Goal: Transaction & Acquisition: Download file/media

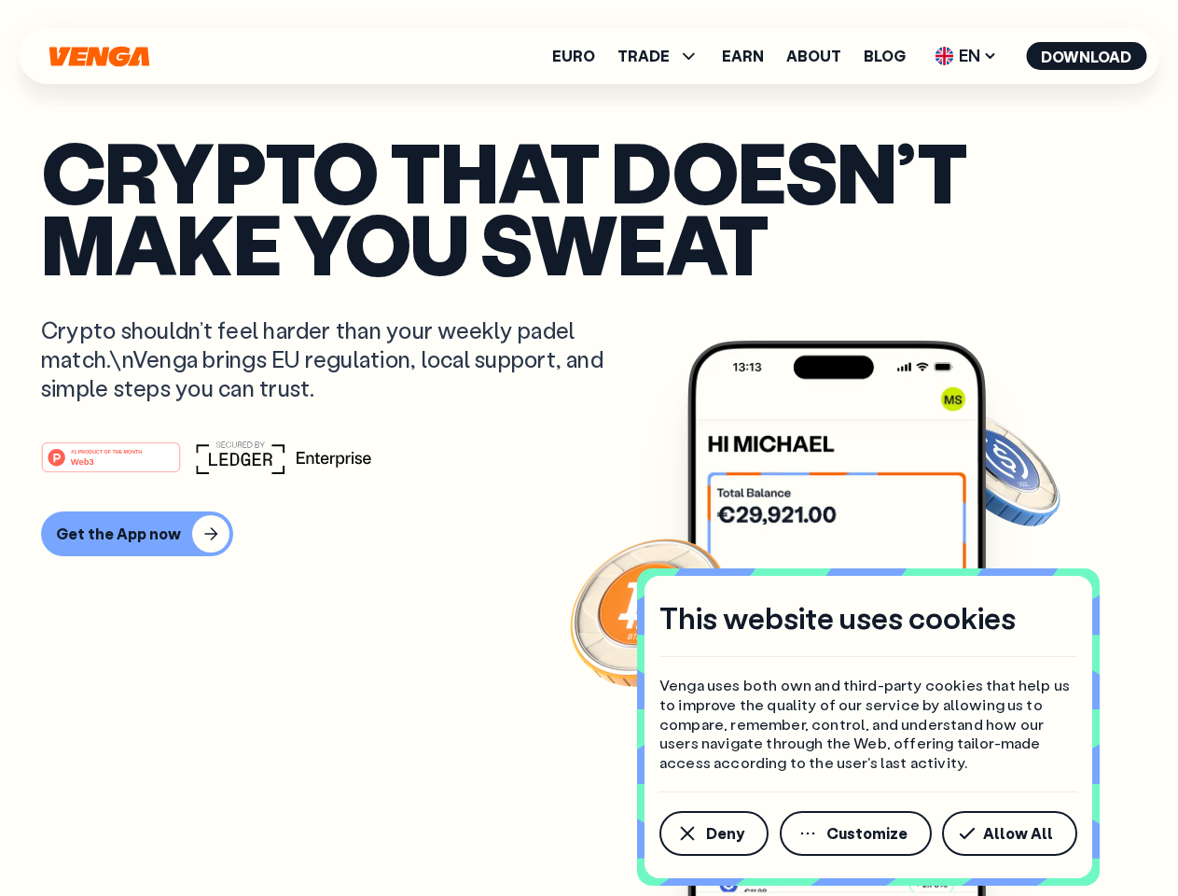
click at [589, 448] on div "#1 PRODUCT OF THE MONTH Web3" at bounding box center [589, 457] width 1096 height 34
click at [713, 833] on span "Deny" at bounding box center [725, 833] width 38 height 15
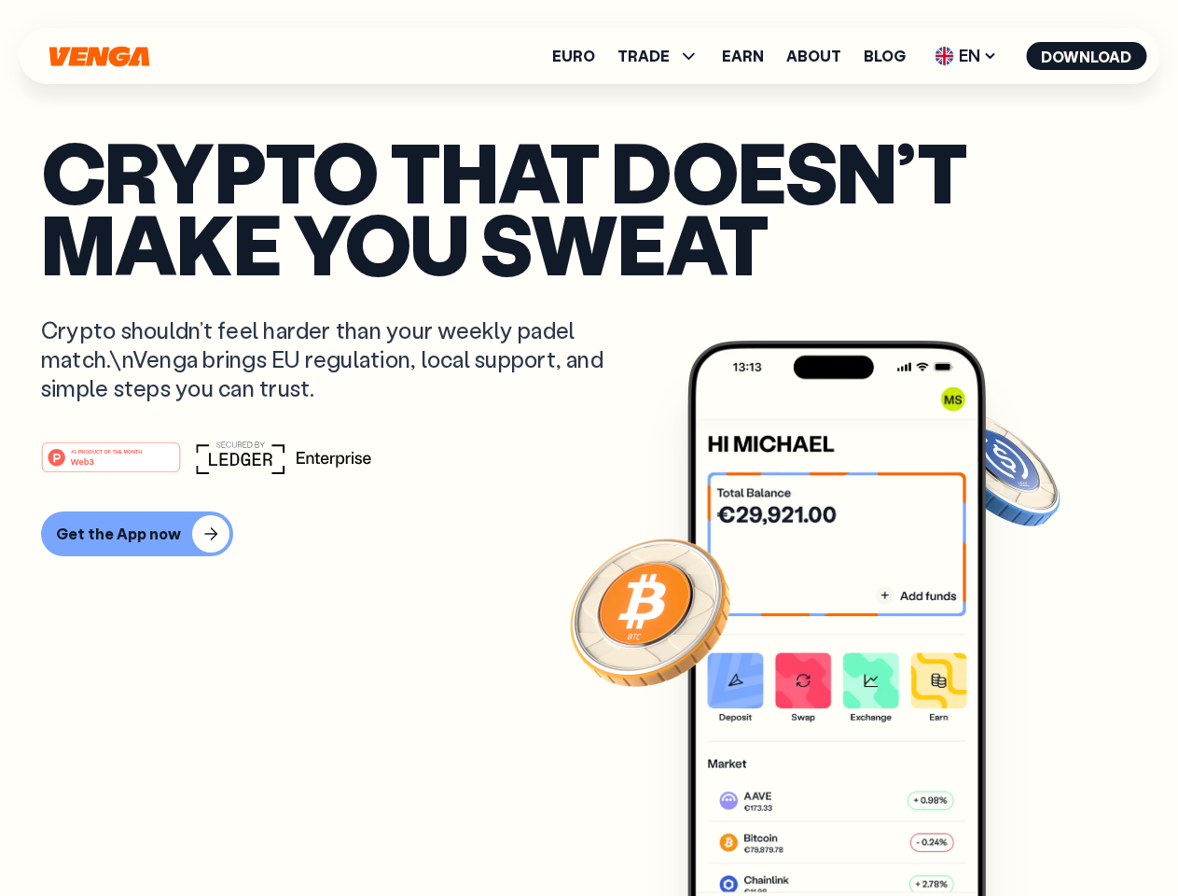
click at [857, 833] on img at bounding box center [837, 653] width 299 height 625
click at [1013, 833] on article "Crypto that doesn’t make you sweat Crypto shouldn’t feel harder than your weekl…" at bounding box center [589, 485] width 1096 height 700
click at [664, 56] on span "TRADE" at bounding box center [644, 56] width 52 height 15
click at [967, 56] on span "EN" at bounding box center [966, 56] width 76 height 30
click at [1087, 56] on button "Download" at bounding box center [1086, 56] width 120 height 28
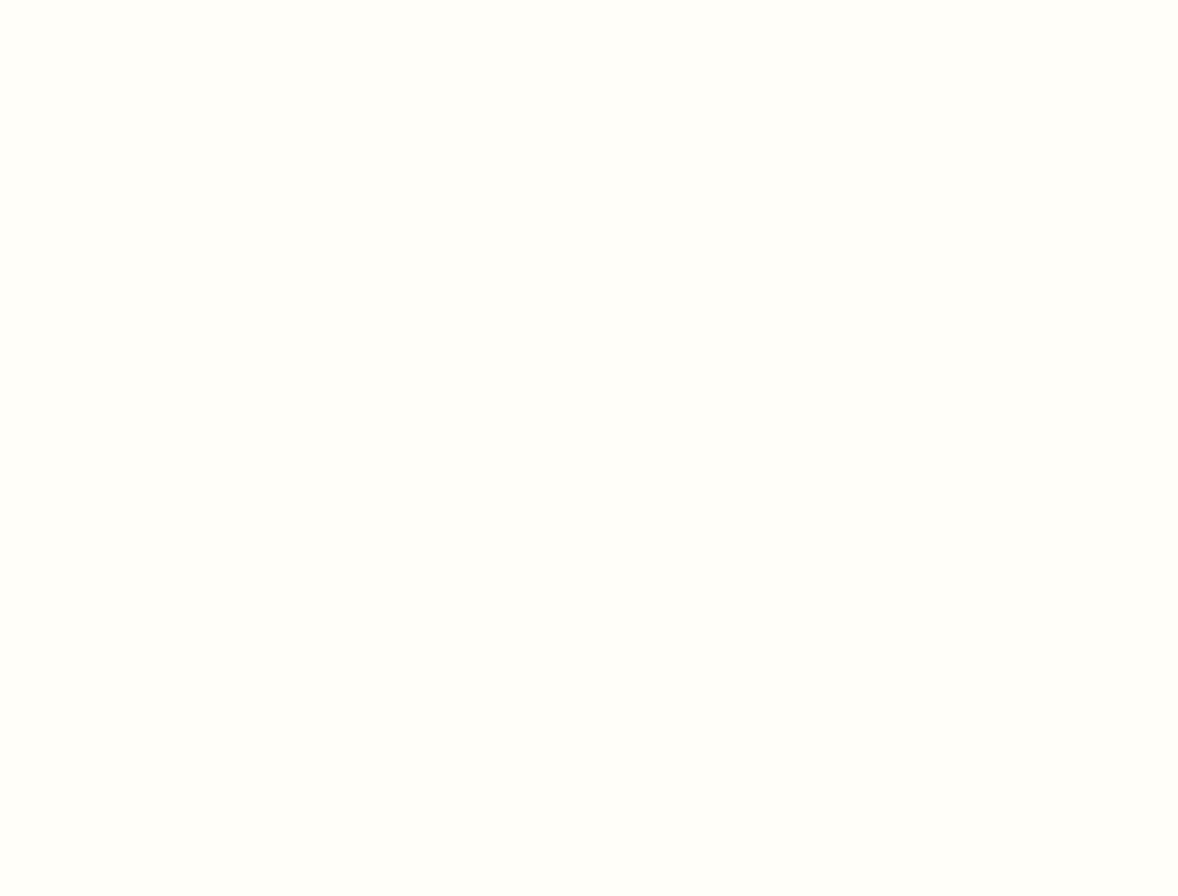
click at [589, 0] on html "This website uses cookies Venga uses both own and third-party cookies that help…" at bounding box center [589, 0] width 1178 height 0
click at [134, 0] on html "This website uses cookies Venga uses both own and third-party cookies that help…" at bounding box center [589, 0] width 1178 height 0
click at [114, 0] on html "This website uses cookies Venga uses both own and third-party cookies that help…" at bounding box center [589, 0] width 1178 height 0
